Goal: Information Seeking & Learning: Learn about a topic

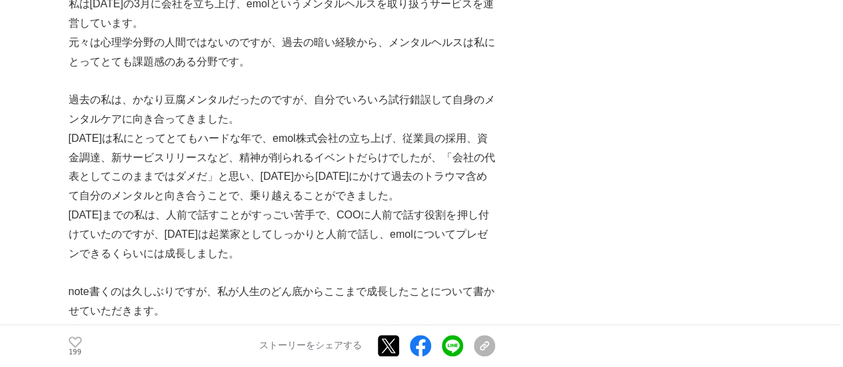
scroll to position [466, 0]
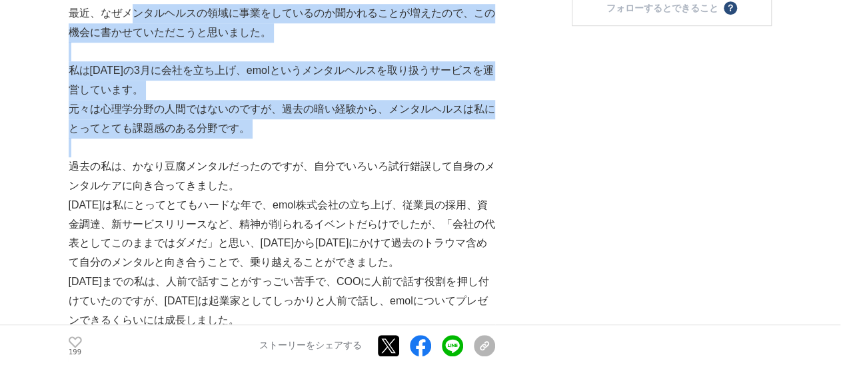
drag, startPoint x: 129, startPoint y: 16, endPoint x: 375, endPoint y: 147, distance: 278.6
click at [376, 147] on p at bounding box center [282, 147] width 426 height 19
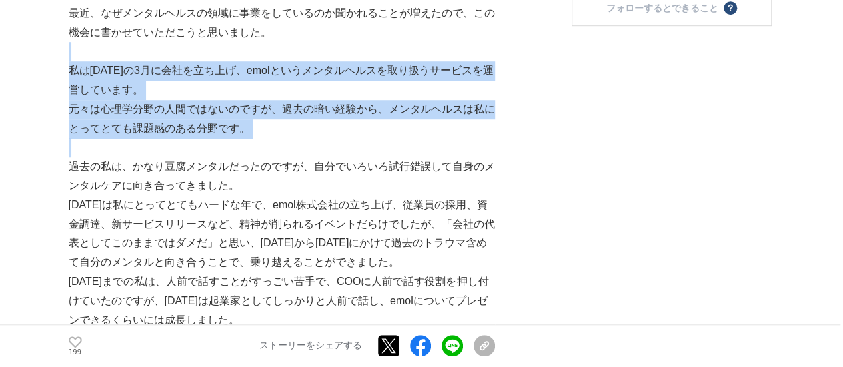
drag, startPoint x: 376, startPoint y: 147, endPoint x: 414, endPoint y: 44, distance: 109.6
click at [414, 43] on p at bounding box center [282, 51] width 426 height 19
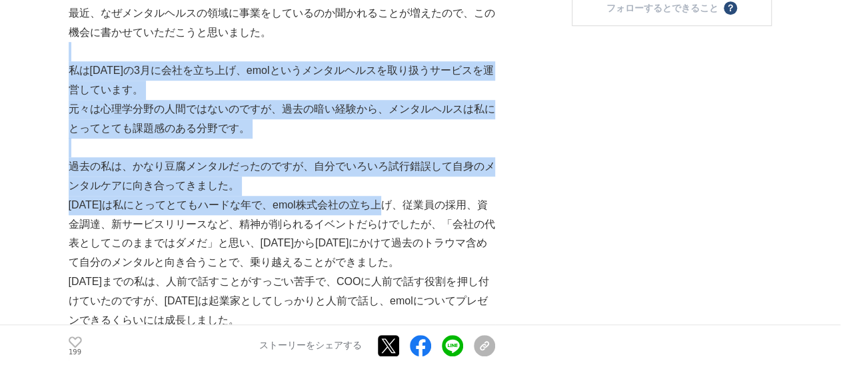
drag, startPoint x: 414, startPoint y: 43, endPoint x: 386, endPoint y: 196, distance: 155.8
click at [386, 196] on p "[DATE]は私にとってとてもハードな年で、emol株式会社の立ち上げ、従業員の採用、資金調達、新サービスリリースなど、精神が削られるイベントだらけでしたが、…" at bounding box center [282, 234] width 426 height 77
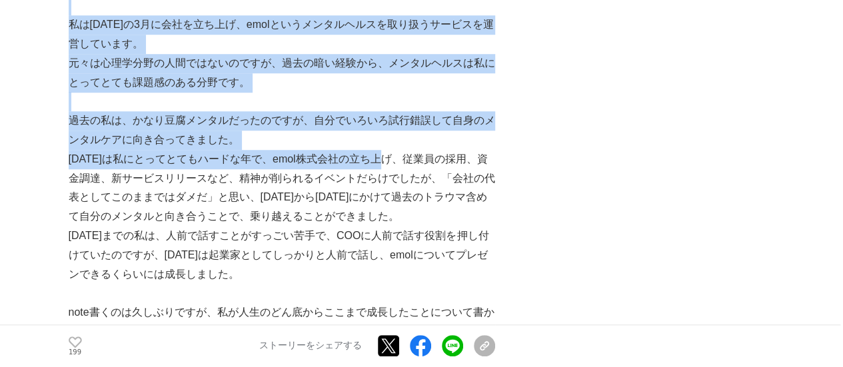
scroll to position [533, 0]
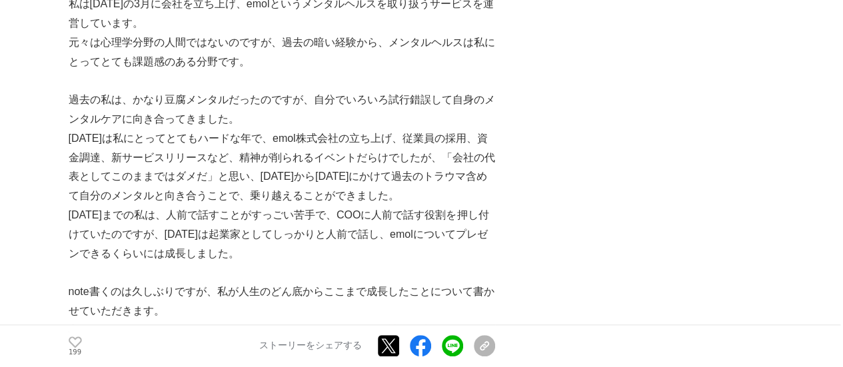
click at [387, 188] on p "[DATE]は私にとってとてもハードな年で、emol株式会社の立ち上げ、従業員の採用、資金調達、新サービスリリースなど、精神が削られるイベントだらけでしたが、…" at bounding box center [282, 167] width 426 height 77
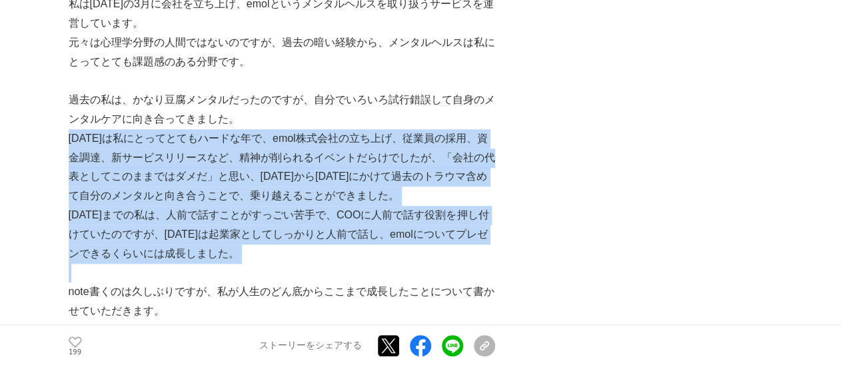
drag, startPoint x: 346, startPoint y: 125, endPoint x: 461, endPoint y: 267, distance: 182.9
click at [461, 267] on p at bounding box center [282, 272] width 426 height 19
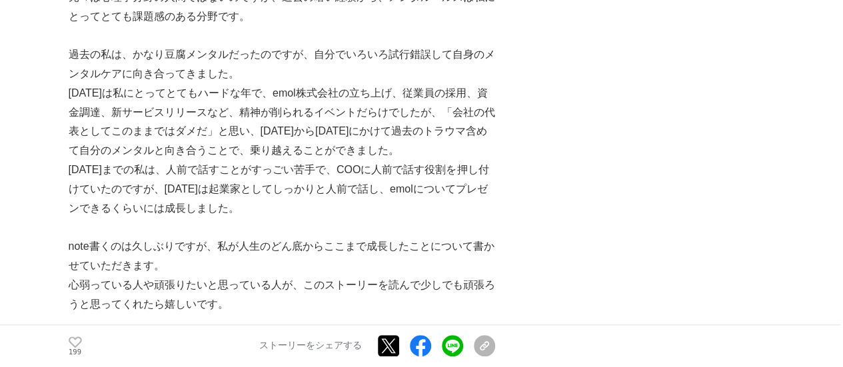
scroll to position [599, 0]
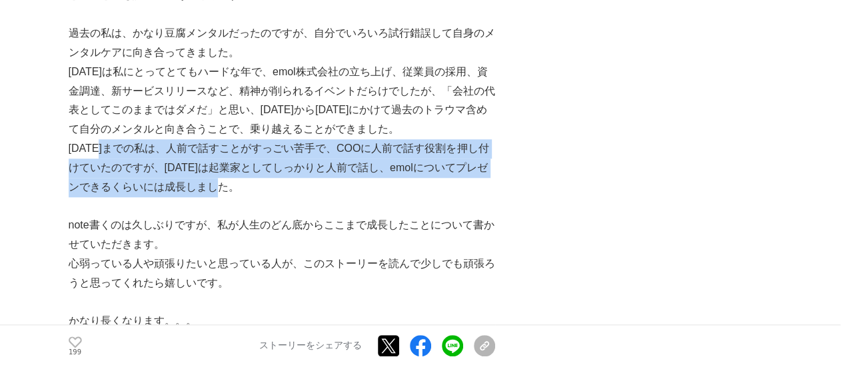
drag, startPoint x: 104, startPoint y: 155, endPoint x: 328, endPoint y: 186, distance: 226.0
click at [328, 186] on p "[DATE]までの私は、人前で話すことがすっごい苦手で、COOに人前で話す役割を押し付けていたのですが、[DATE]は起業家としてしっかりと人前で話し、emo…" at bounding box center [282, 167] width 426 height 57
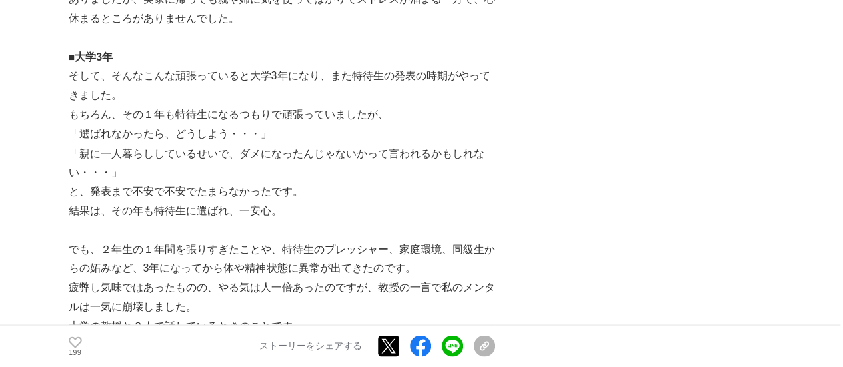
scroll to position [3663, 0]
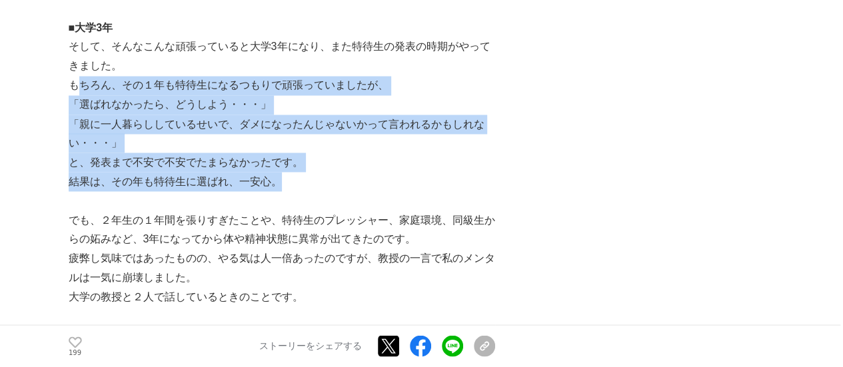
drag, startPoint x: 75, startPoint y: 89, endPoint x: 328, endPoint y: 186, distance: 271.7
click at [328, 186] on p "結果は、その年も特待生に選ばれ、一安心。" at bounding box center [282, 181] width 426 height 19
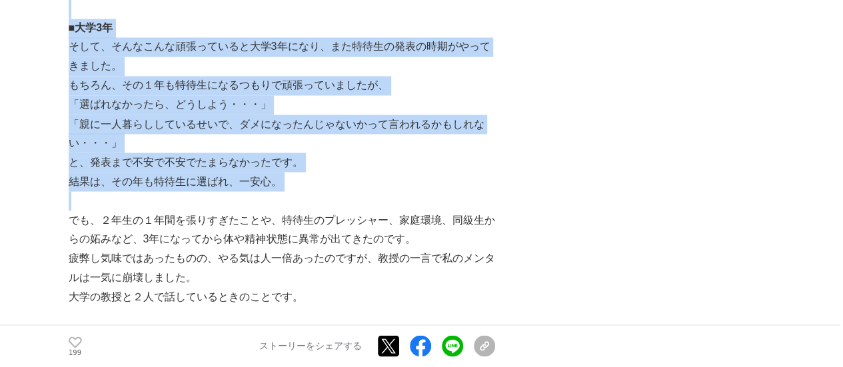
drag, startPoint x: 328, startPoint y: 184, endPoint x: 356, endPoint y: 11, distance: 176.1
click at [402, 119] on p "「親に一人暮らししているせいで、ダメになったんじゃないかって言われるかもしれない・・・」" at bounding box center [282, 134] width 426 height 39
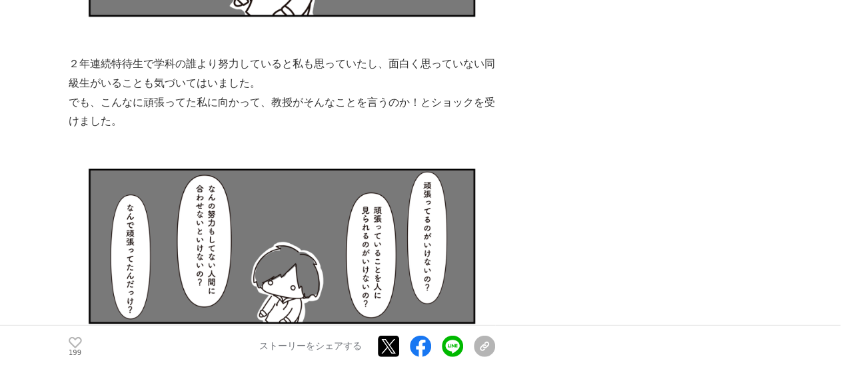
scroll to position [4329, 0]
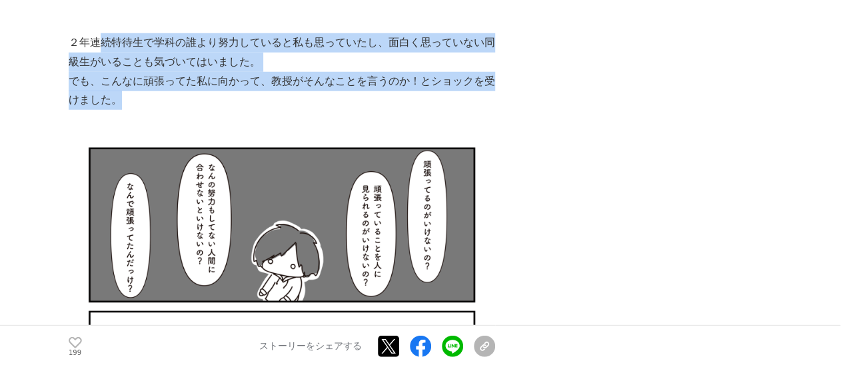
drag, startPoint x: 104, startPoint y: 40, endPoint x: 231, endPoint y: 103, distance: 142.1
click at [232, 103] on p "でも、こんなに頑張ってた私に向かって、教授がそんなことを言うのか！とショックを受けました。" at bounding box center [282, 91] width 426 height 39
click at [229, 104] on p "でも、こんなに頑張ってた私に向かって、教授がそんなことを言うのか！とショックを受けました。" at bounding box center [282, 91] width 426 height 39
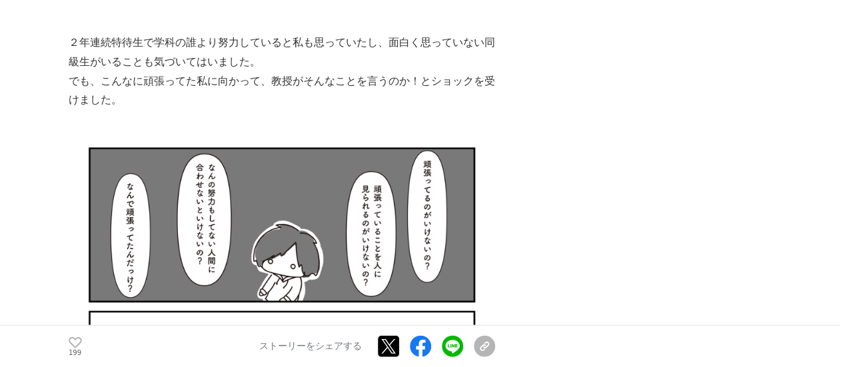
click at [214, 114] on p at bounding box center [282, 119] width 426 height 19
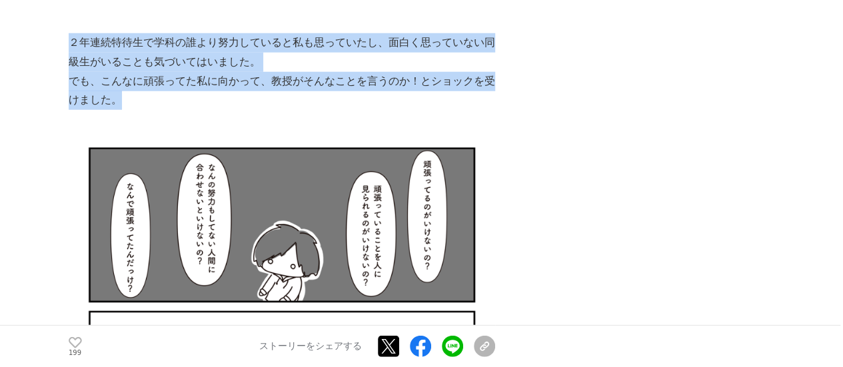
drag, startPoint x: 71, startPoint y: 40, endPoint x: 278, endPoint y: 107, distance: 217.8
click at [278, 107] on p "でも、こんなに頑張ってた私に向かって、教授がそんなことを言うのか！とショックを受けました。" at bounding box center [282, 91] width 426 height 39
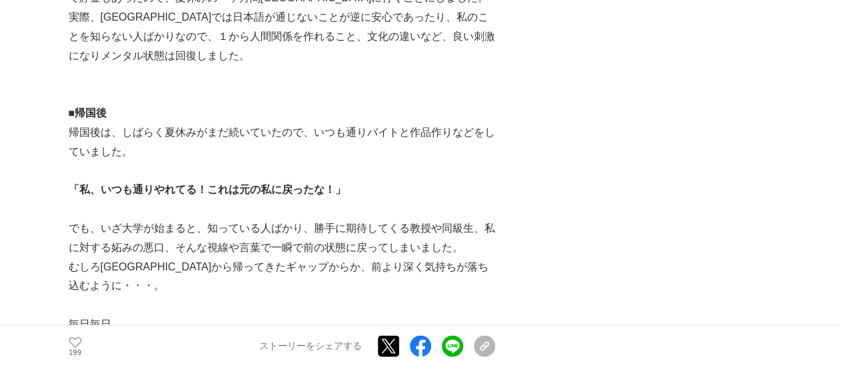
scroll to position [6394, 0]
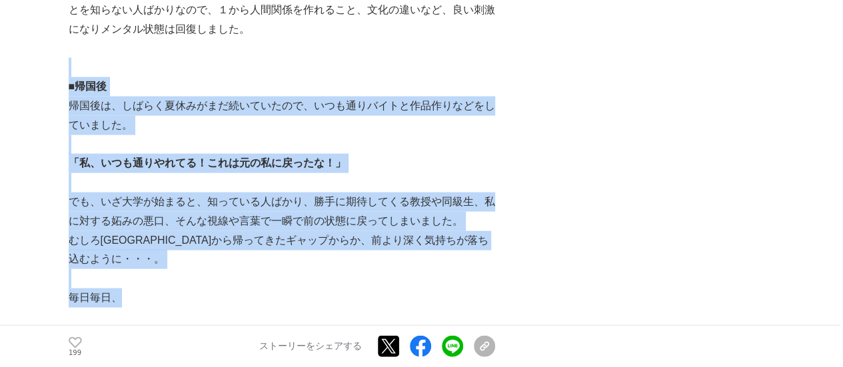
drag, startPoint x: 289, startPoint y: 45, endPoint x: 438, endPoint y: 275, distance: 273.6
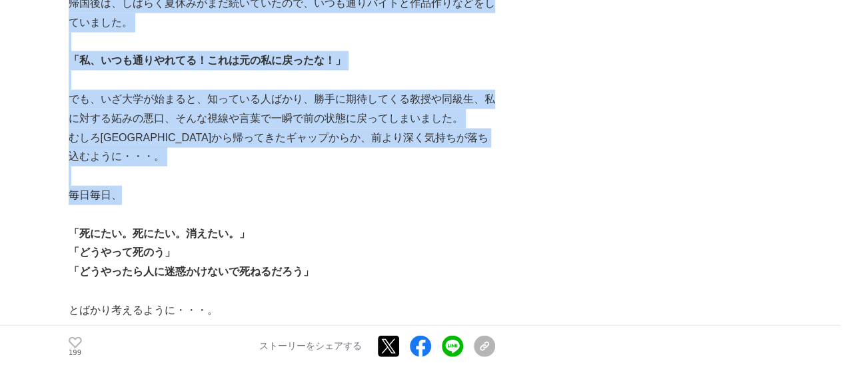
scroll to position [6527, 0]
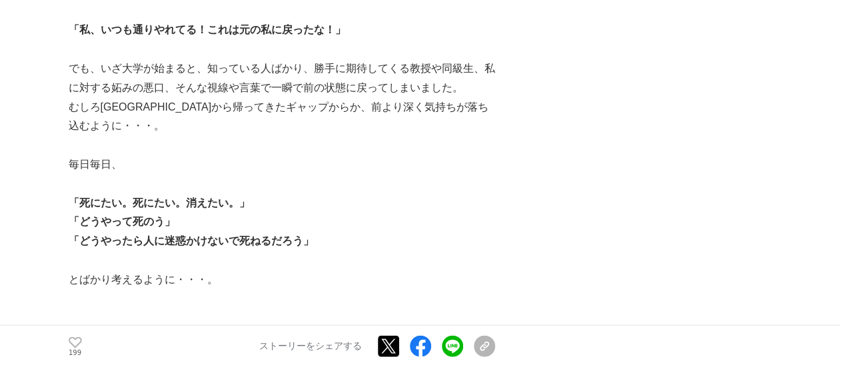
click at [424, 194] on p "「死にたい。死にたい。消えたい。」" at bounding box center [282, 203] width 426 height 19
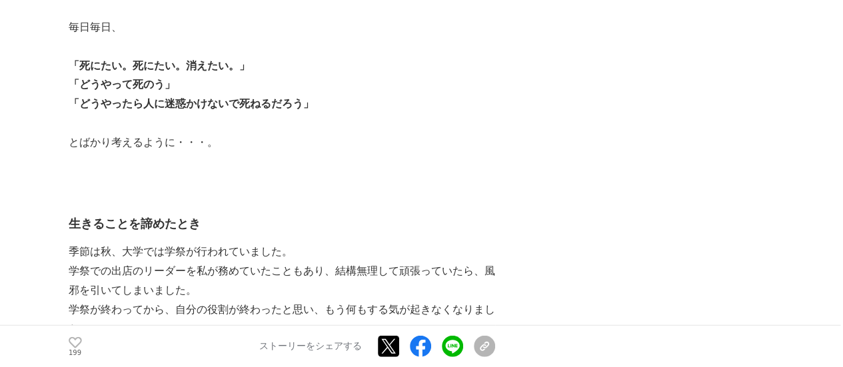
scroll to position [6660, 0]
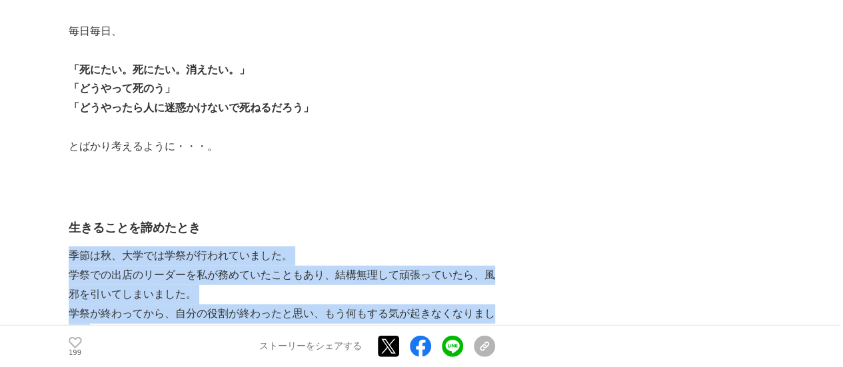
drag, startPoint x: 294, startPoint y: 180, endPoint x: 307, endPoint y: 308, distance: 129.2
click at [308, 304] on p "学祭が終わってから、自分の役割が終わったと思い、もう何もする気が起きなくなりました。" at bounding box center [282, 323] width 426 height 39
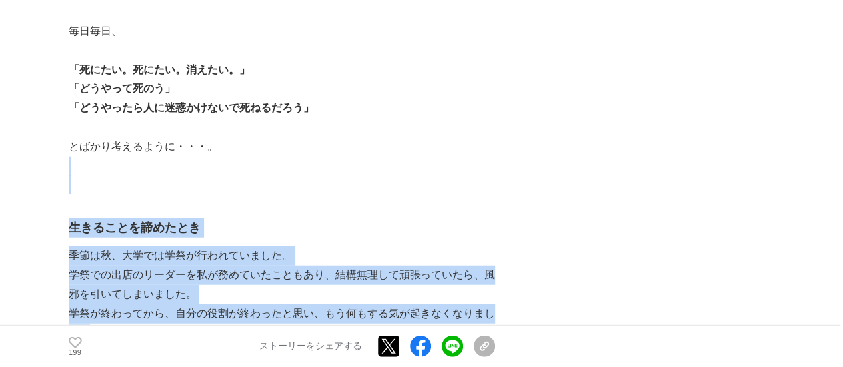
drag, startPoint x: 304, startPoint y: 311, endPoint x: 333, endPoint y: 151, distance: 162.4
click at [334, 157] on p at bounding box center [282, 166] width 426 height 19
drag, startPoint x: 334, startPoint y: 151, endPoint x: 343, endPoint y: 322, distance: 170.8
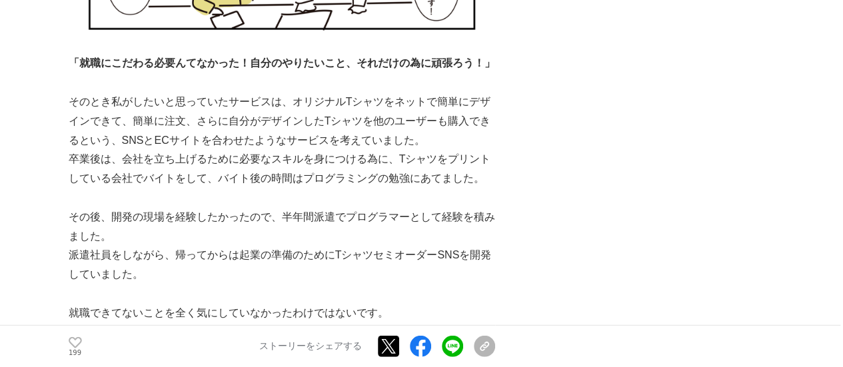
scroll to position [11789, 0]
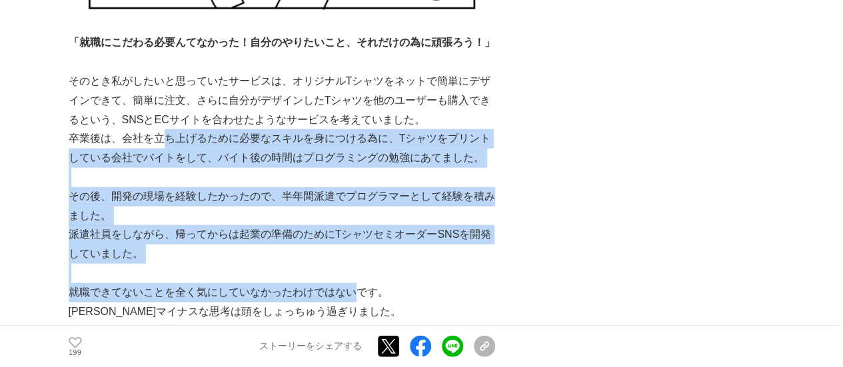
drag, startPoint x: 178, startPoint y: 125, endPoint x: 352, endPoint y: 258, distance: 218.6
click at [352, 283] on p "就職できてないことを全く気にしていなかったわけではないです。" at bounding box center [282, 292] width 426 height 19
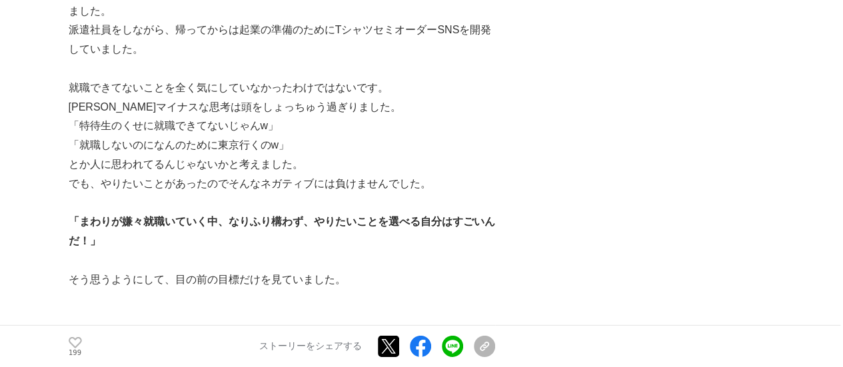
scroll to position [12188, 0]
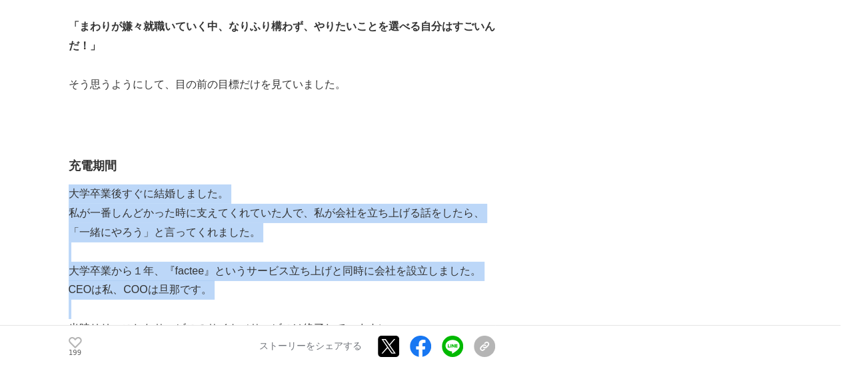
drag, startPoint x: 284, startPoint y: 269, endPoint x: 312, endPoint y: 108, distance: 163.6
click at [334, 242] on p at bounding box center [282, 251] width 426 height 19
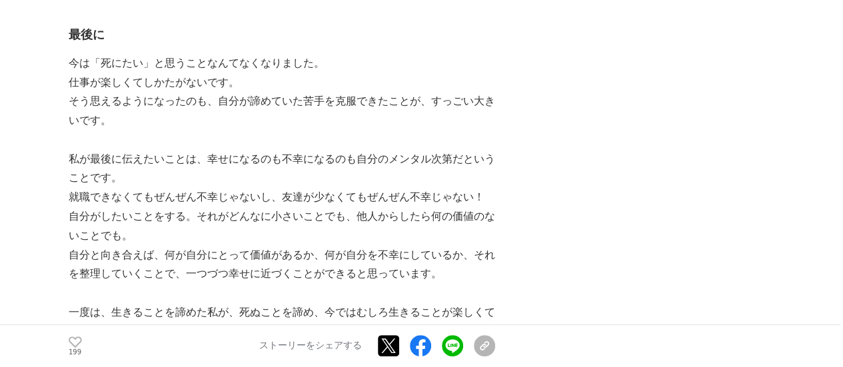
scroll to position [15185, 0]
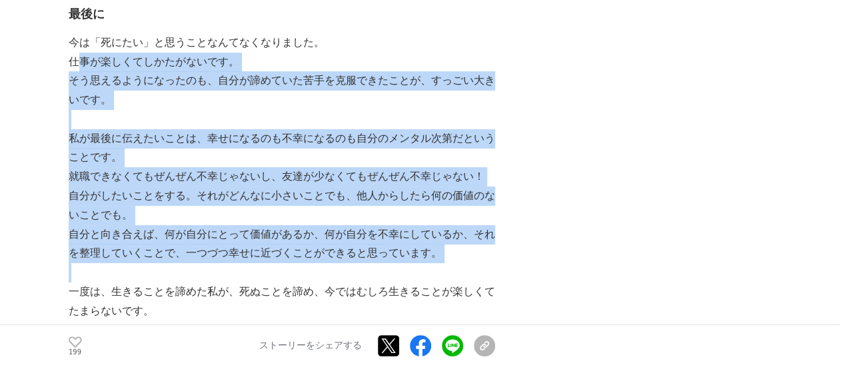
drag, startPoint x: 73, startPoint y: 25, endPoint x: 467, endPoint y: 226, distance: 441.7
click at [468, 263] on p at bounding box center [282, 272] width 426 height 19
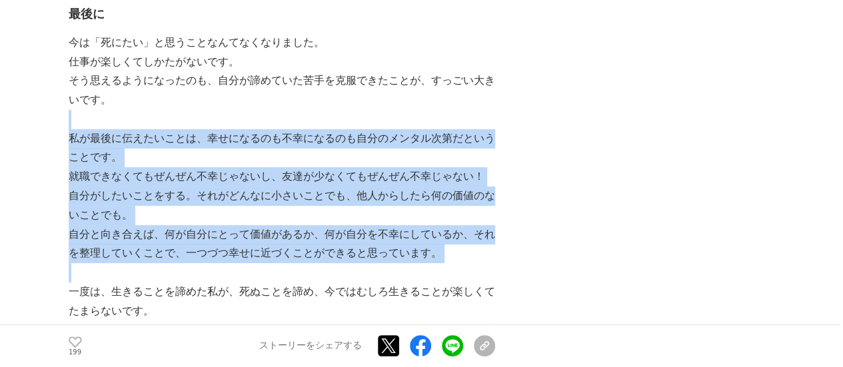
drag, startPoint x: 468, startPoint y: 223, endPoint x: 474, endPoint y: 70, distance: 153.3
click at [474, 110] on p at bounding box center [282, 119] width 426 height 19
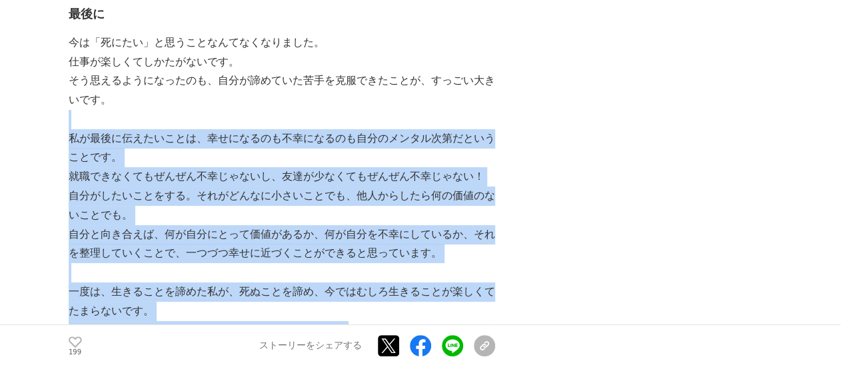
drag, startPoint x: 474, startPoint y: 70, endPoint x: 484, endPoint y: 296, distance: 226.0
click at [484, 321] on p "願わくば、死ぬ直前まで好きなことを仕事をしていたい。" at bounding box center [282, 330] width 426 height 19
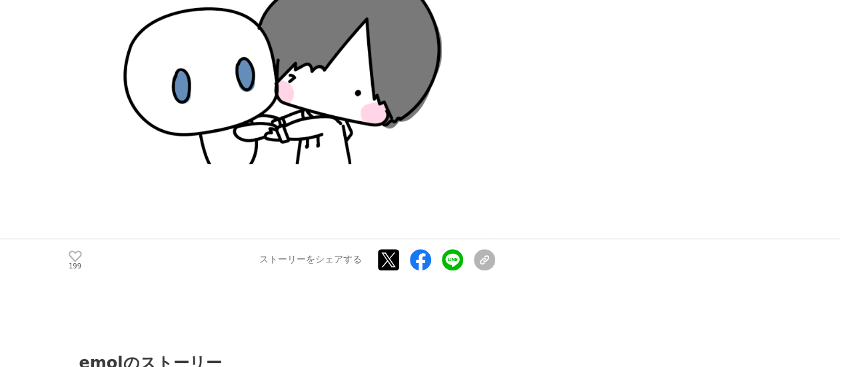
scroll to position [15918, 0]
